Goal: Check status

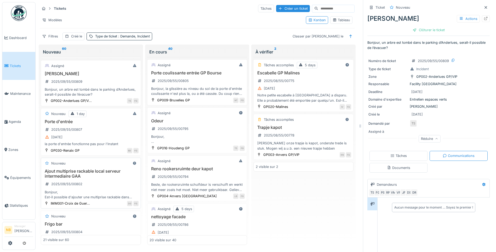
scroll to position [61, 0]
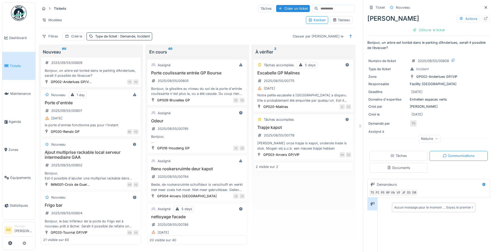
click at [320, 8] on input at bounding box center [336, 8] width 36 height 7
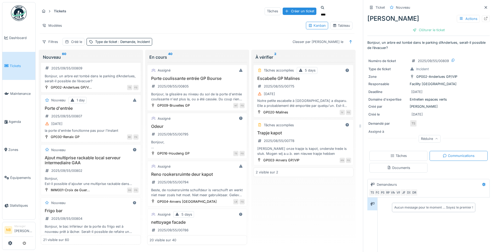
scroll to position [0, 0]
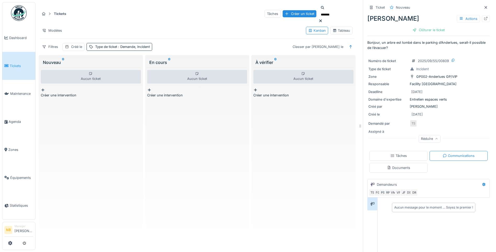
type input "*******"
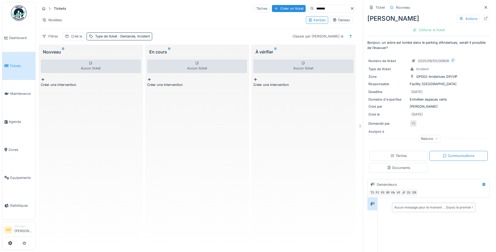
click at [350, 9] on div at bounding box center [352, 8] width 4 height 5
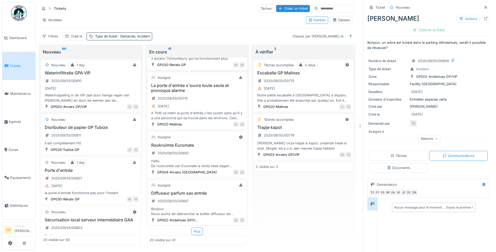
scroll to position [4, 0]
click at [195, 227] on div "Plus" at bounding box center [197, 231] width 12 height 8
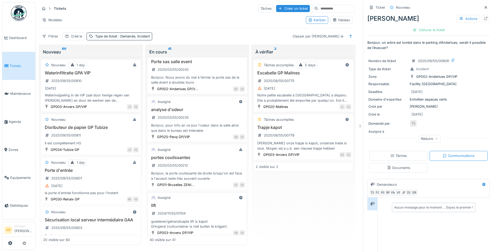
scroll to position [1767, 0]
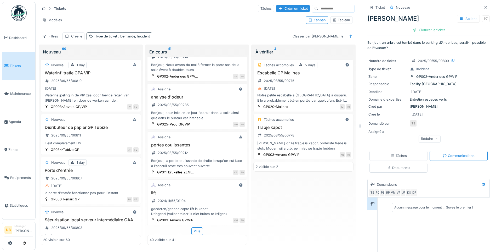
click at [192, 227] on div "Plus" at bounding box center [197, 231] width 12 height 8
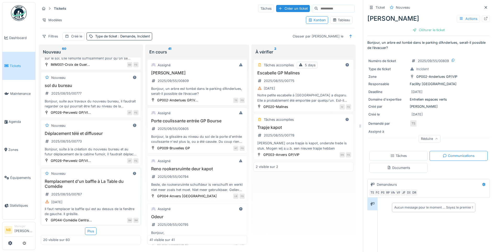
scroll to position [4, 0]
click at [86, 227] on div "Plus" at bounding box center [91, 231] width 12 height 8
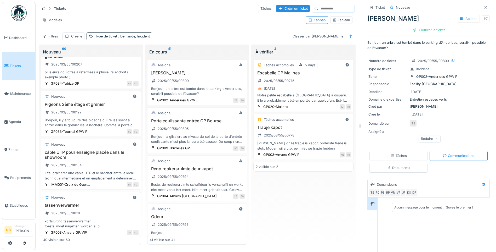
scroll to position [1770, 0]
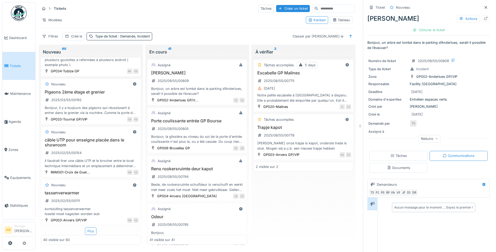
click at [87, 227] on div "Plus" at bounding box center [91, 231] width 12 height 8
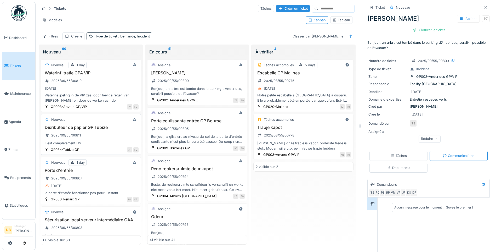
scroll to position [0, 0]
click at [218, 175] on div "Reno rookersruimte deur kapot 2025/09/55/00794 Beste, de rookersruimte schuifde…" at bounding box center [197, 179] width 95 height 26
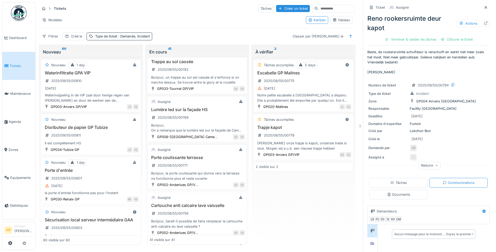
scroll to position [366, 0]
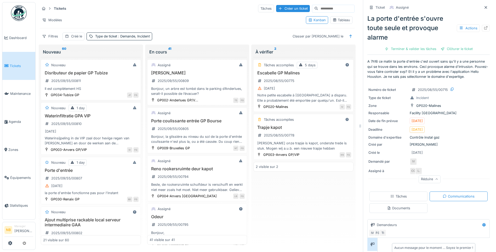
scroll to position [714, 0]
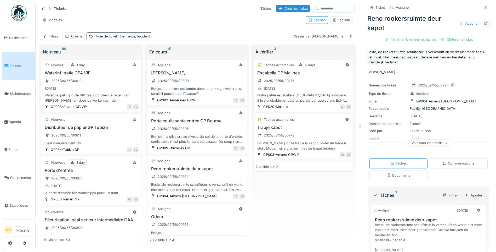
click at [108, 131] on div "Disributeur de papier GP Tubize 2025/09/55/00811 Il est complètement HS" at bounding box center [90, 135] width 95 height 21
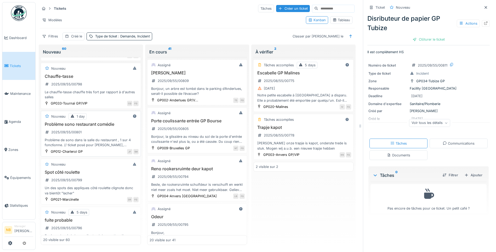
scroll to position [305, 0]
